Goal: Information Seeking & Learning: Learn about a topic

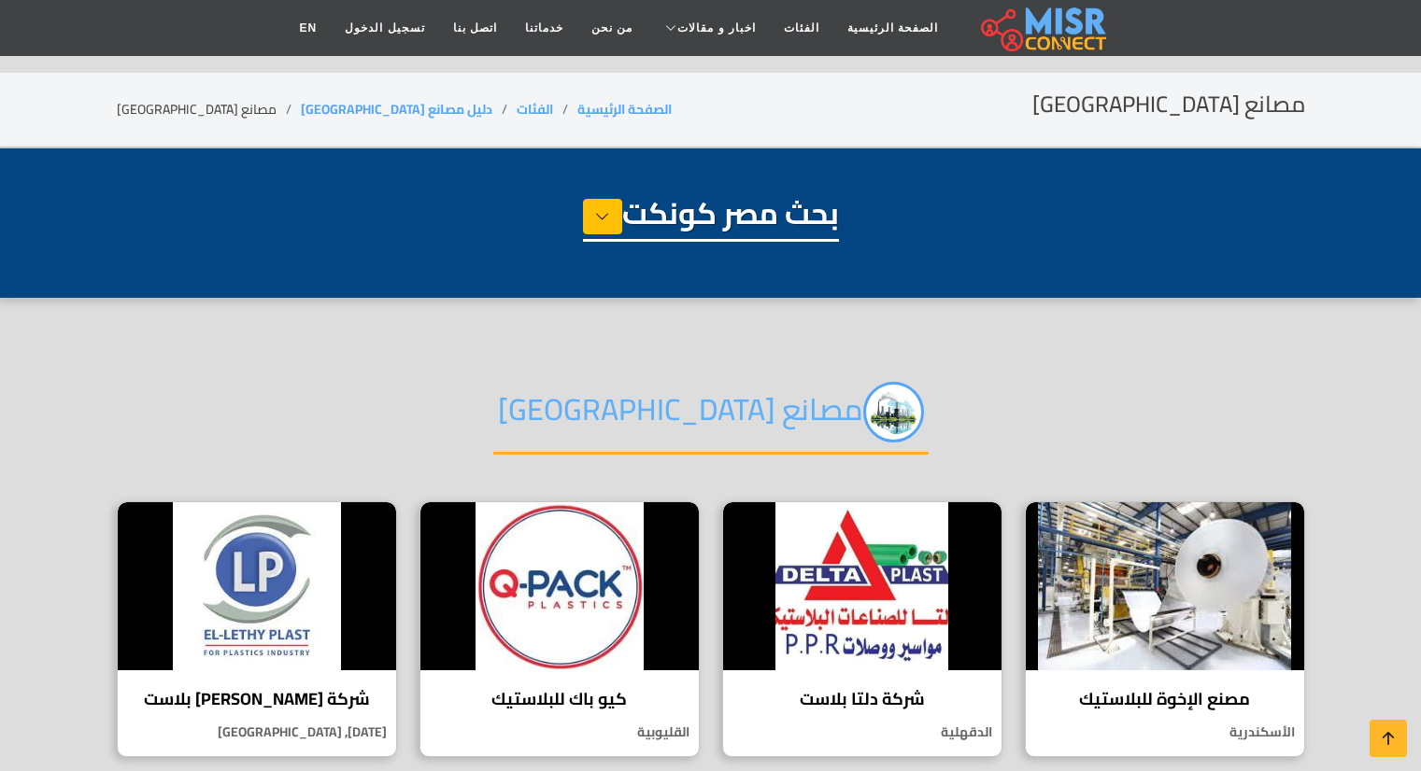
select select "**********"
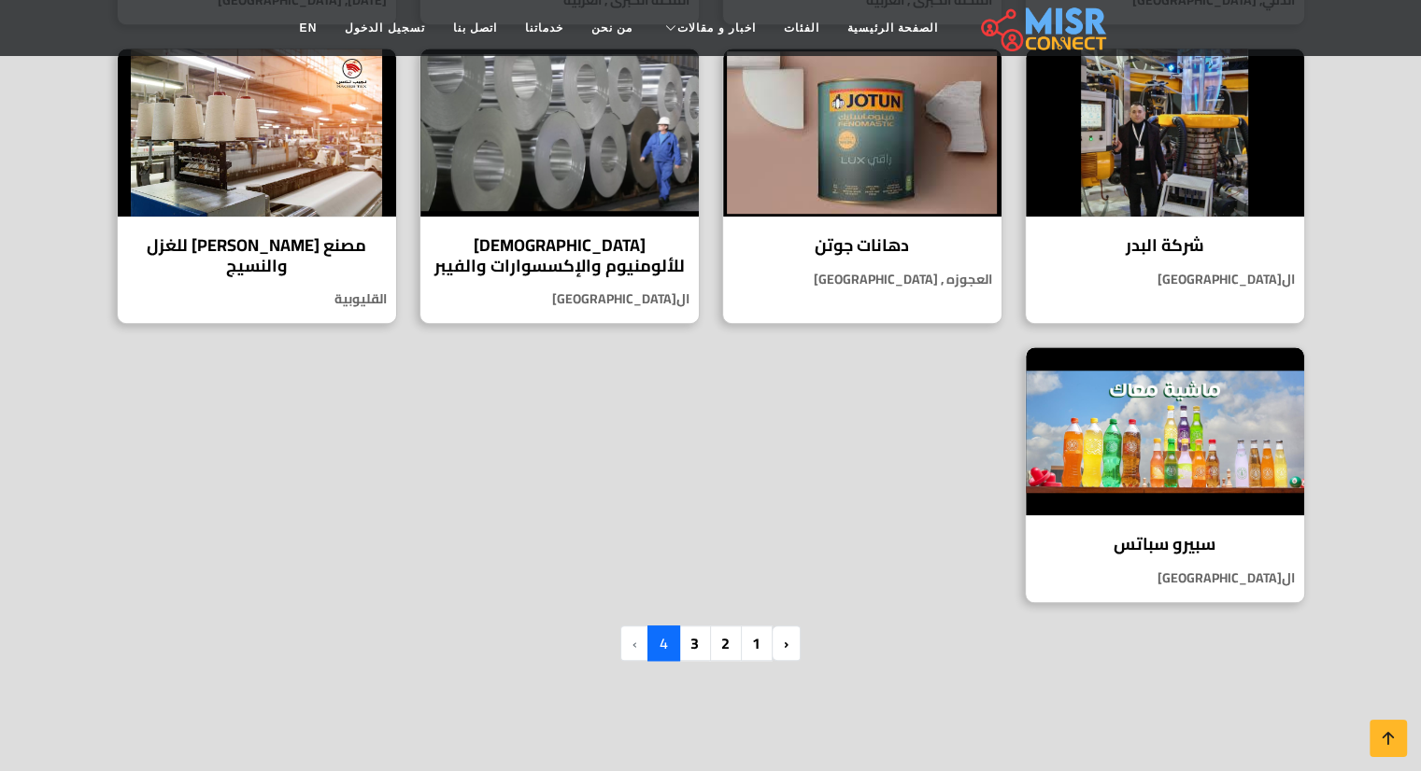
click at [634, 644] on li "›" at bounding box center [634, 643] width 27 height 35
click at [635, 650] on li "›" at bounding box center [634, 643] width 27 height 35
click at [635, 642] on li "›" at bounding box center [634, 643] width 27 height 35
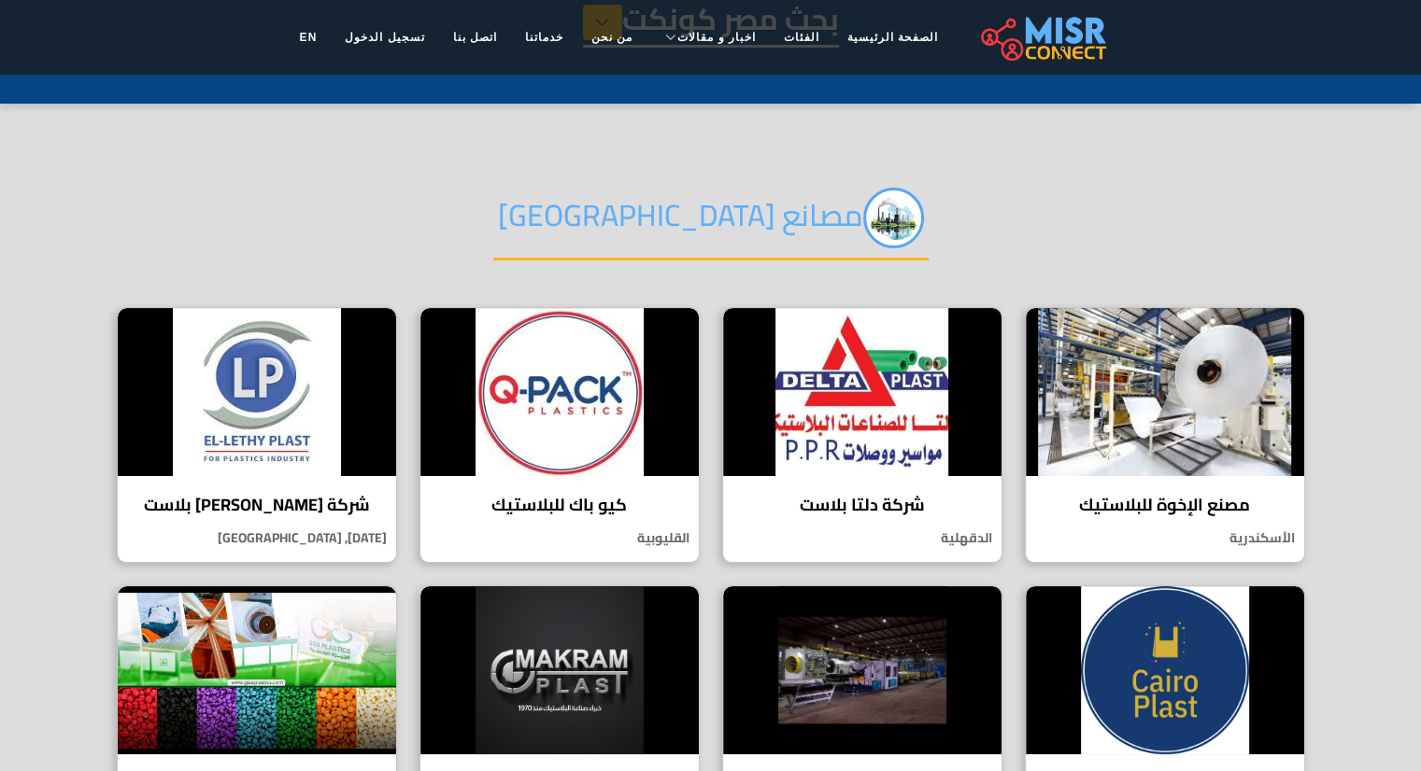
scroll to position [0, 0]
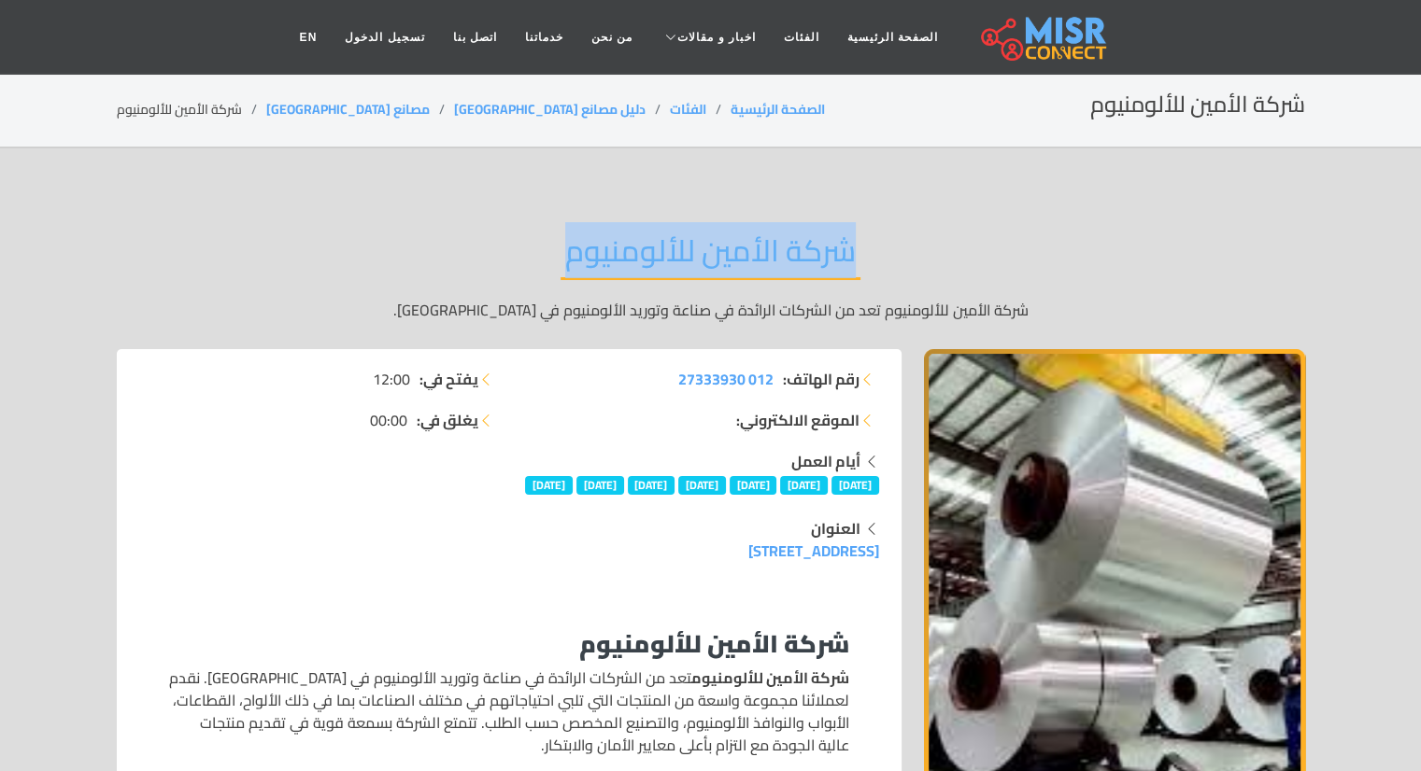
drag, startPoint x: 549, startPoint y: 251, endPoint x: 856, endPoint y: 249, distance: 306.4
click at [856, 249] on div "شركة الأمين للألومنيوم شركة الأمين للألومنيوم تعد من الشركات الرائدة في صناعة و…" at bounding box center [711, 277] width 1188 height 145
copy h2 "شركة الأمين للألومنيوم"
